Goal: Navigation & Orientation: Find specific page/section

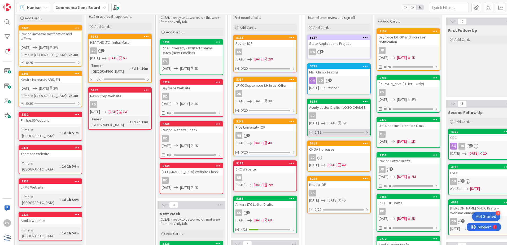
scroll to position [27, 0]
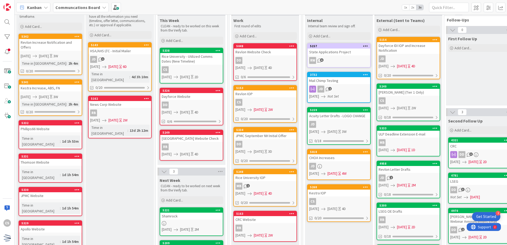
click at [197, 65] on div "5338 Rice University - Utilized Comms Dates (New Timeline) CS 10/07/2025 10/09/…" at bounding box center [192, 66] width 64 height 36
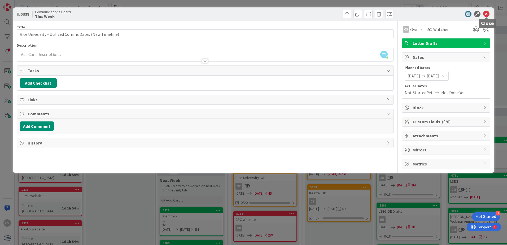
click at [488, 13] on icon at bounding box center [486, 14] width 6 height 6
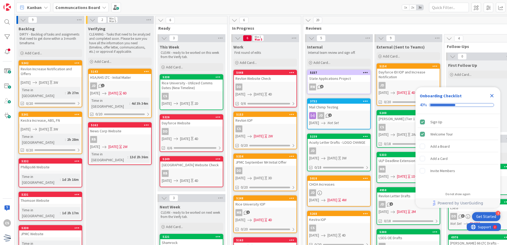
click at [203, 90] on div "Rice University - Utilized Comms Dates (New Timeline)" at bounding box center [191, 86] width 63 height 12
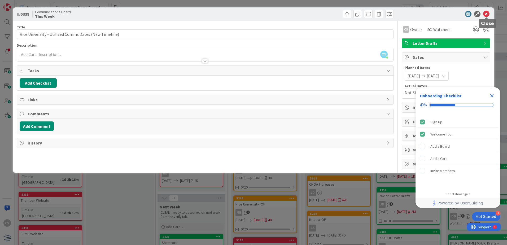
click at [486, 13] on icon at bounding box center [486, 14] width 6 height 6
